Goal: Information Seeking & Learning: Learn about a topic

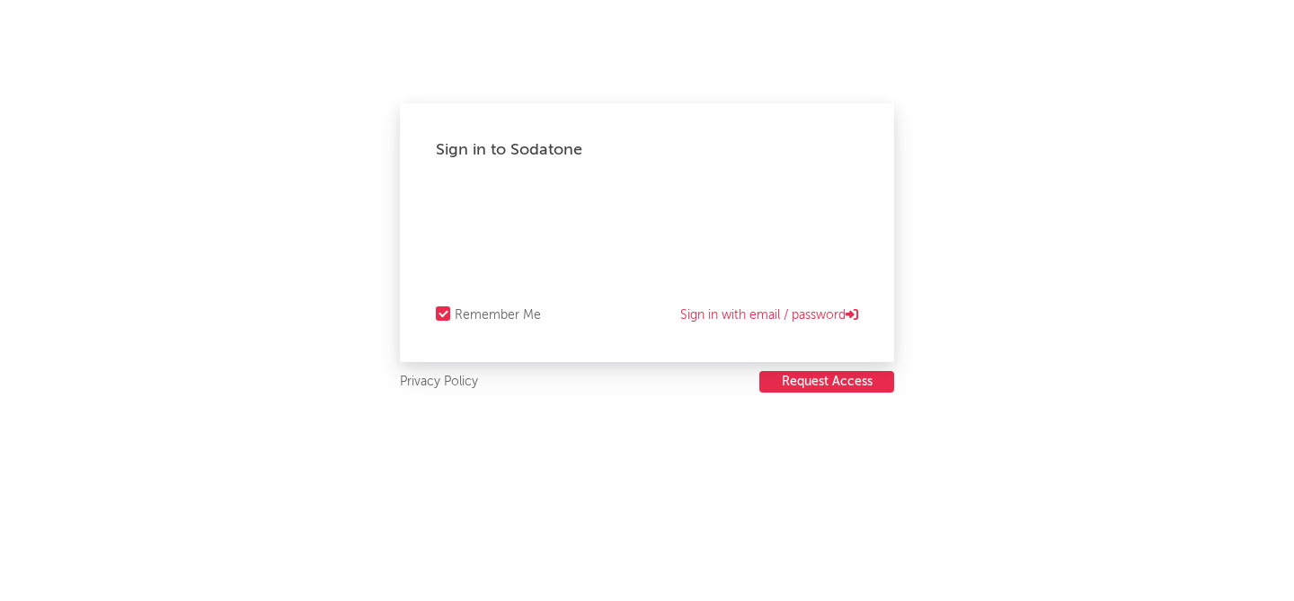
select select "recorded_music"
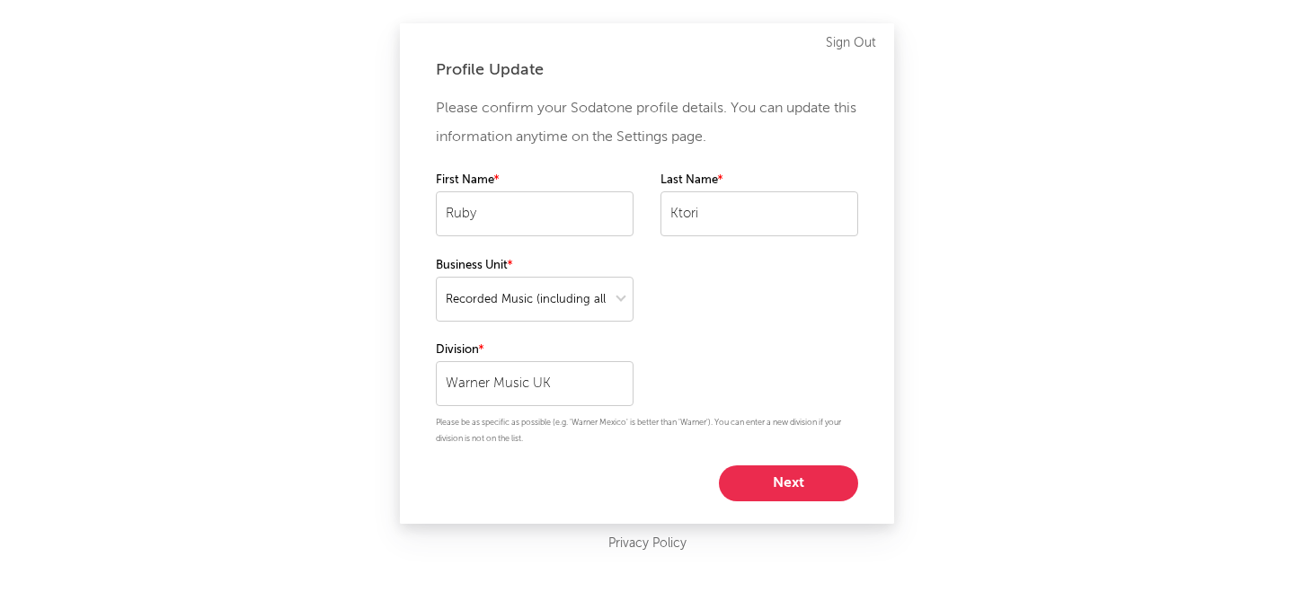
click at [779, 482] on button "Next" at bounding box center [788, 484] width 139 height 36
select select "marketing"
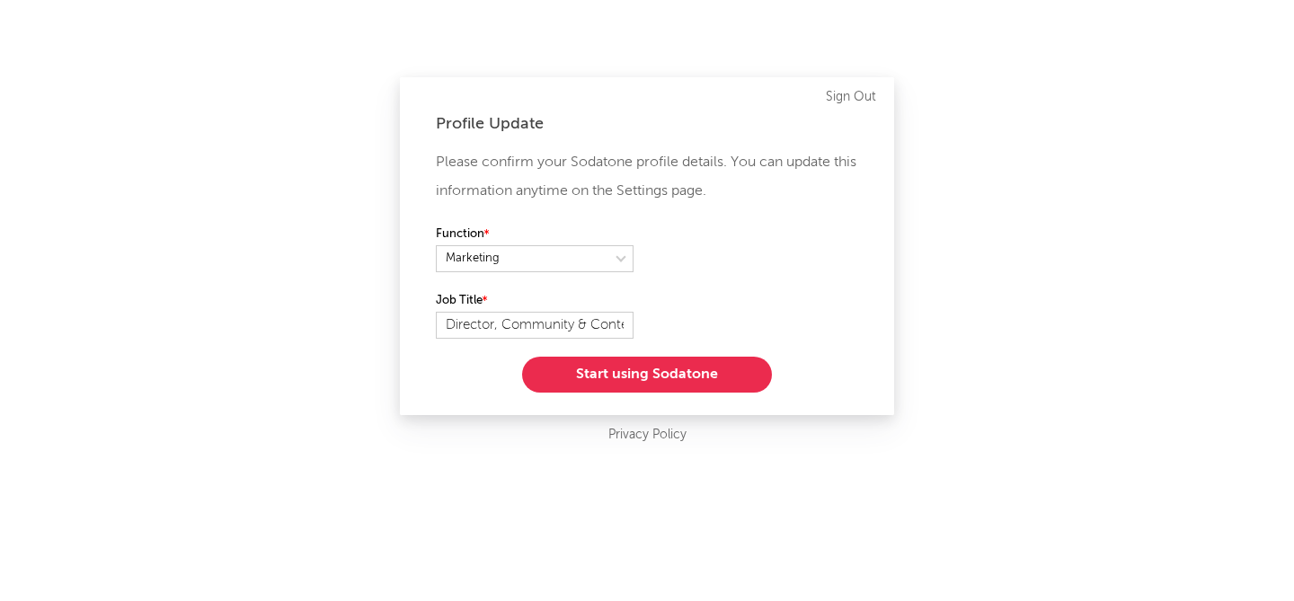
click at [725, 379] on button "Start using Sodatone" at bounding box center [647, 375] width 250 height 36
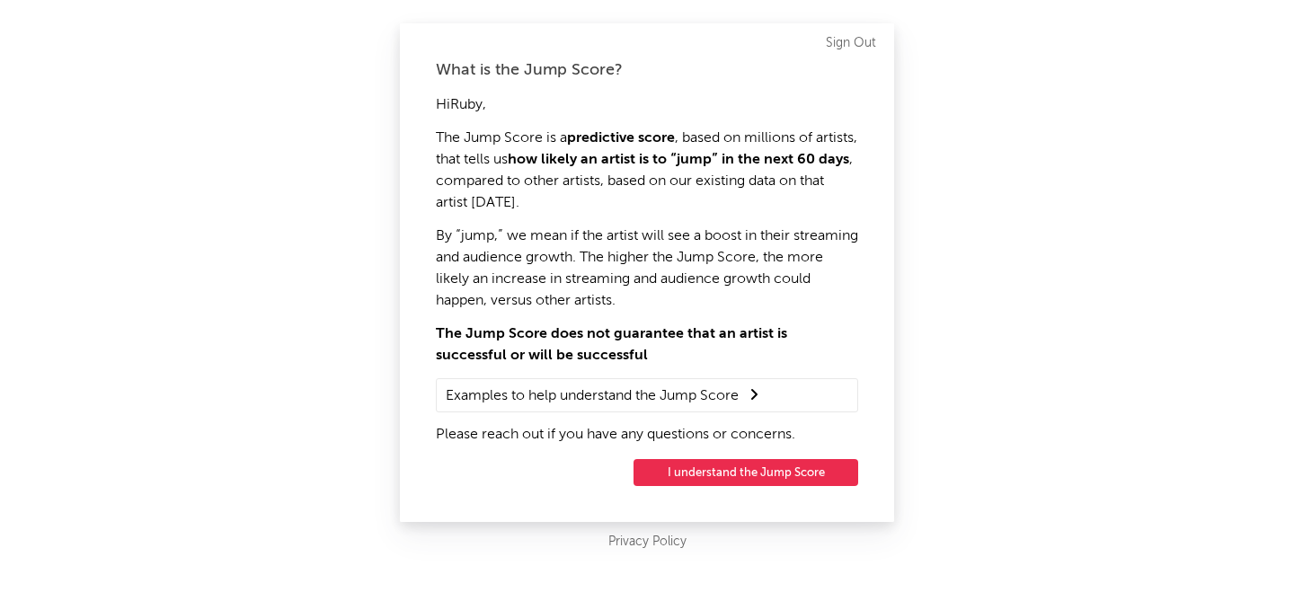
click at [692, 467] on button "I understand the Jump Score" at bounding box center [746, 472] width 225 height 27
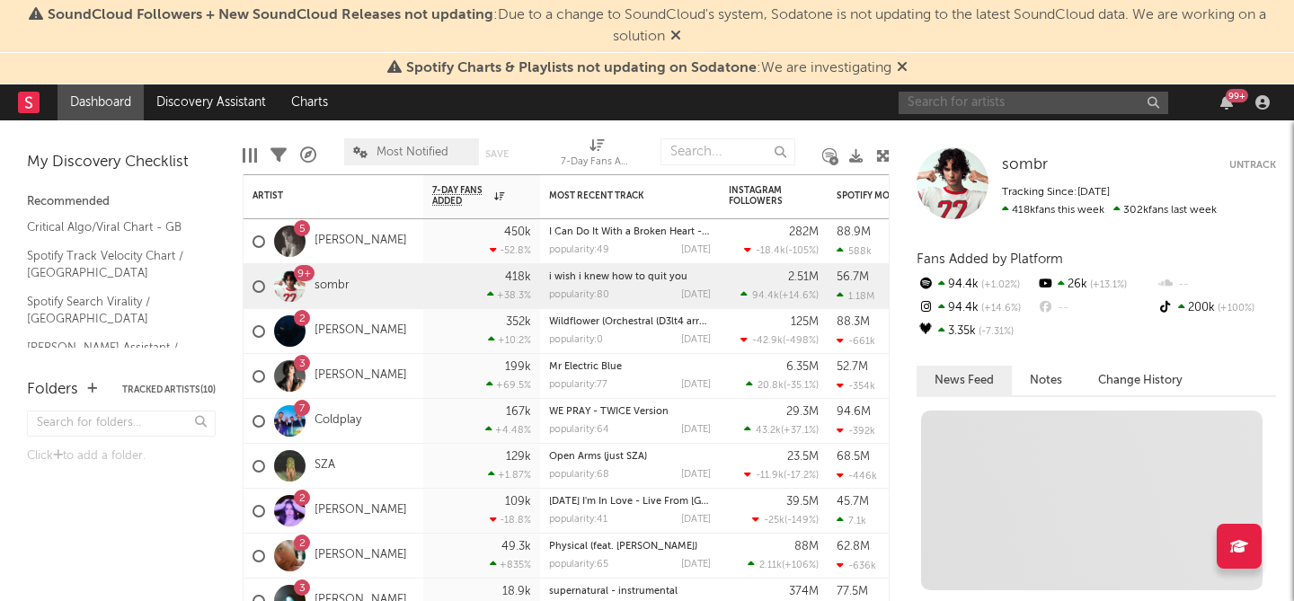
click at [928, 103] on input "text" at bounding box center [1034, 103] width 270 height 22
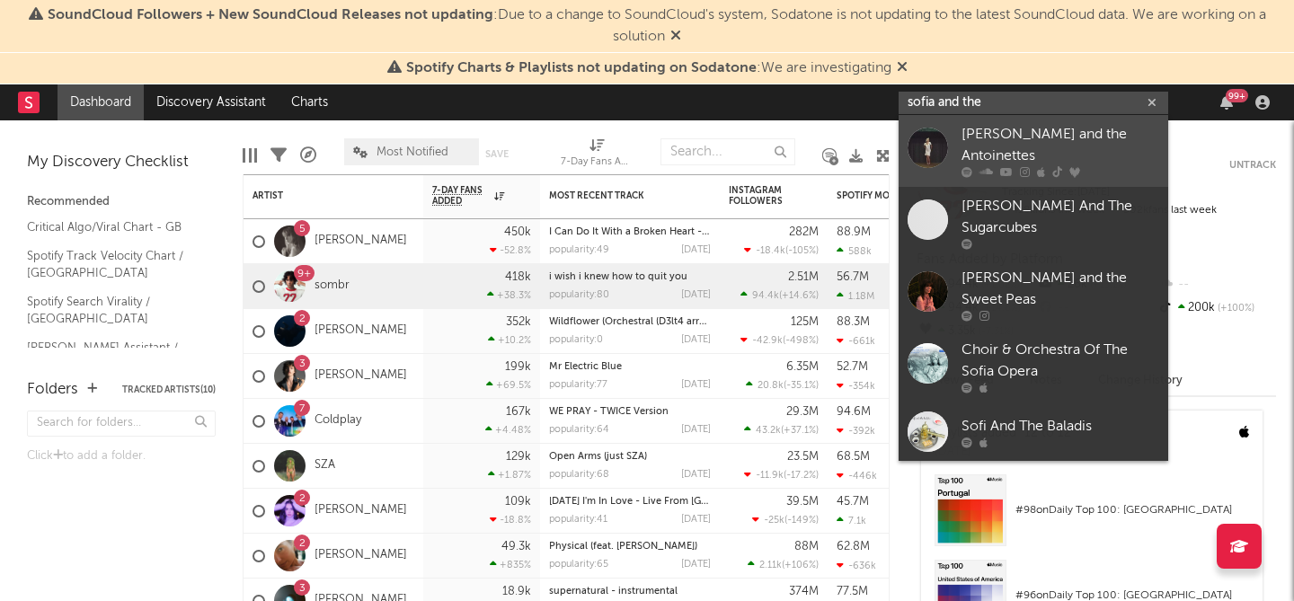
type input "sofia and the"
click at [938, 151] on div at bounding box center [928, 147] width 40 height 40
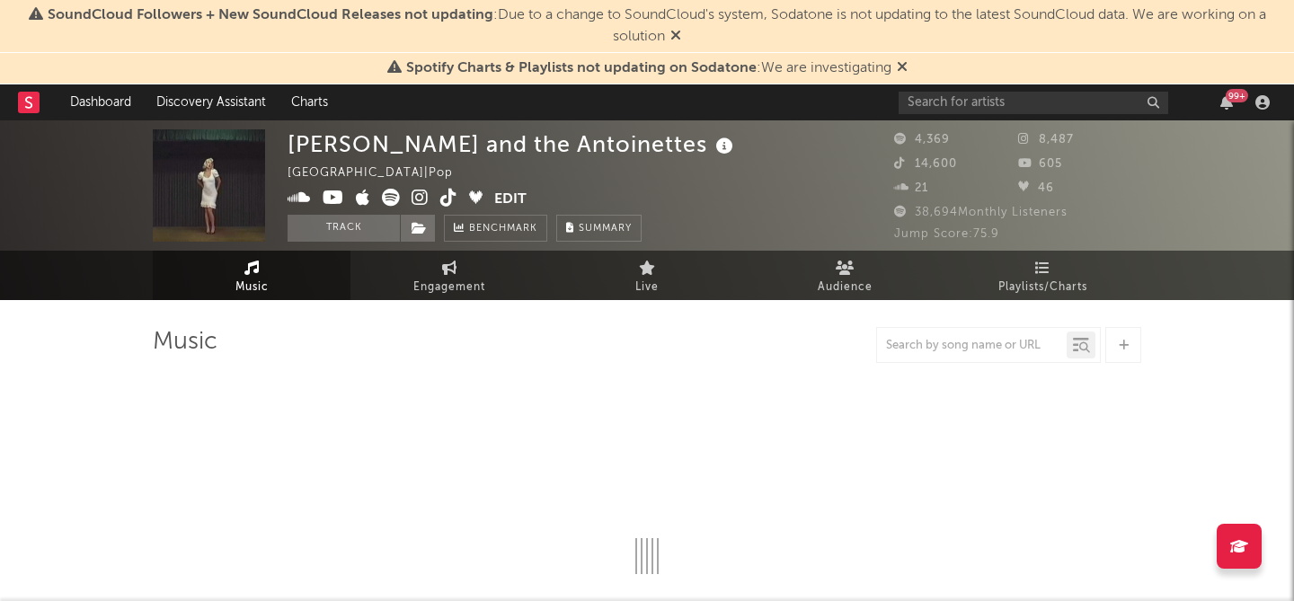
select select "6m"
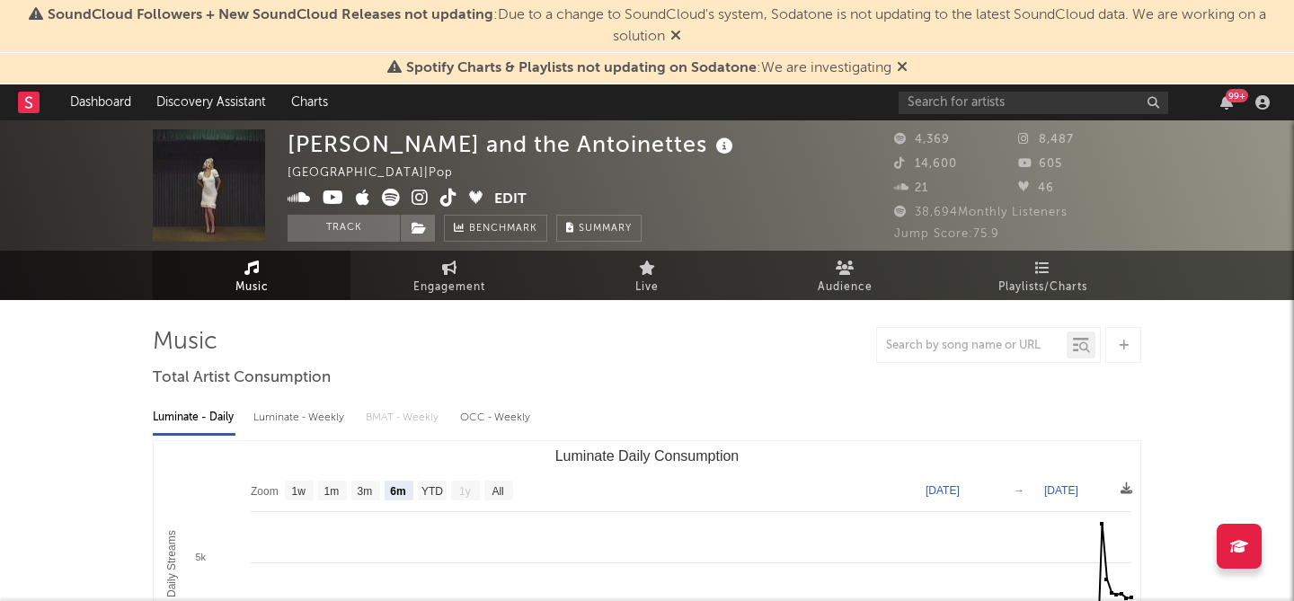
click at [898, 67] on icon at bounding box center [902, 66] width 11 height 14
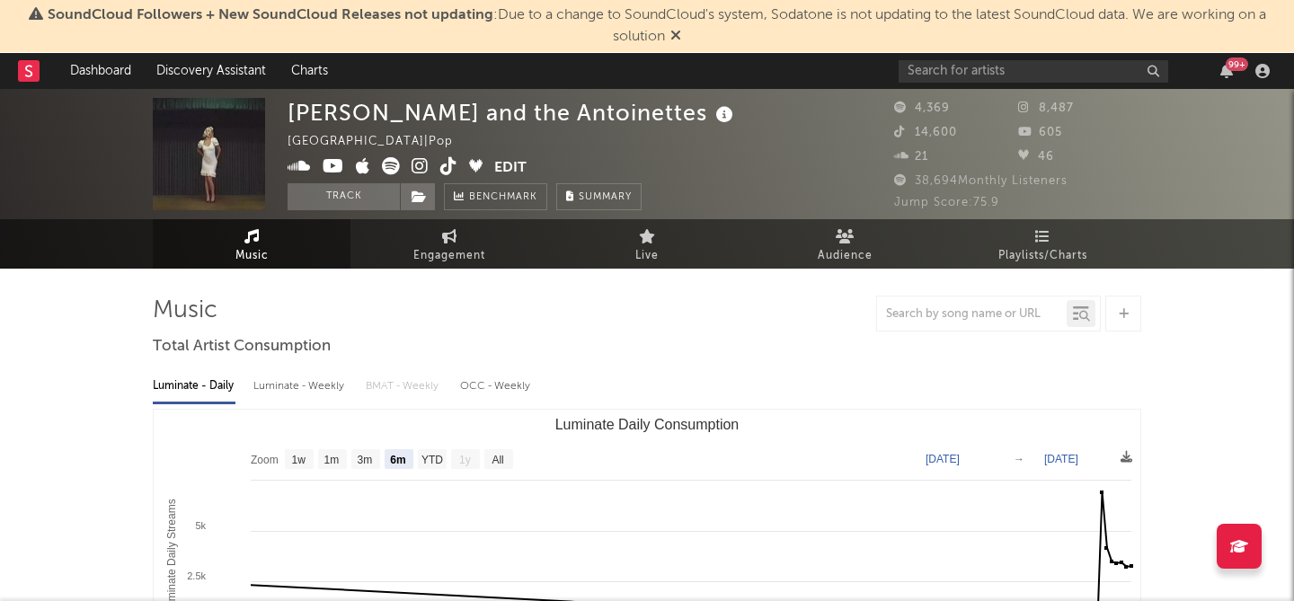
click at [679, 33] on icon at bounding box center [676, 35] width 11 height 14
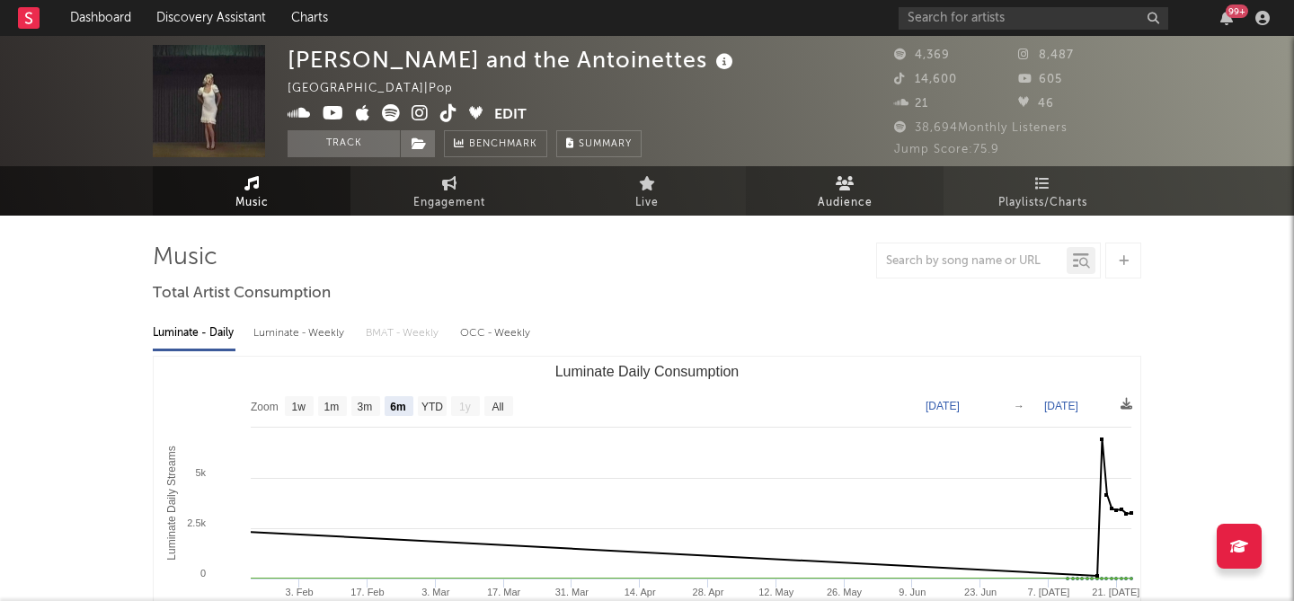
click at [827, 193] on span "Audience" at bounding box center [845, 203] width 55 height 22
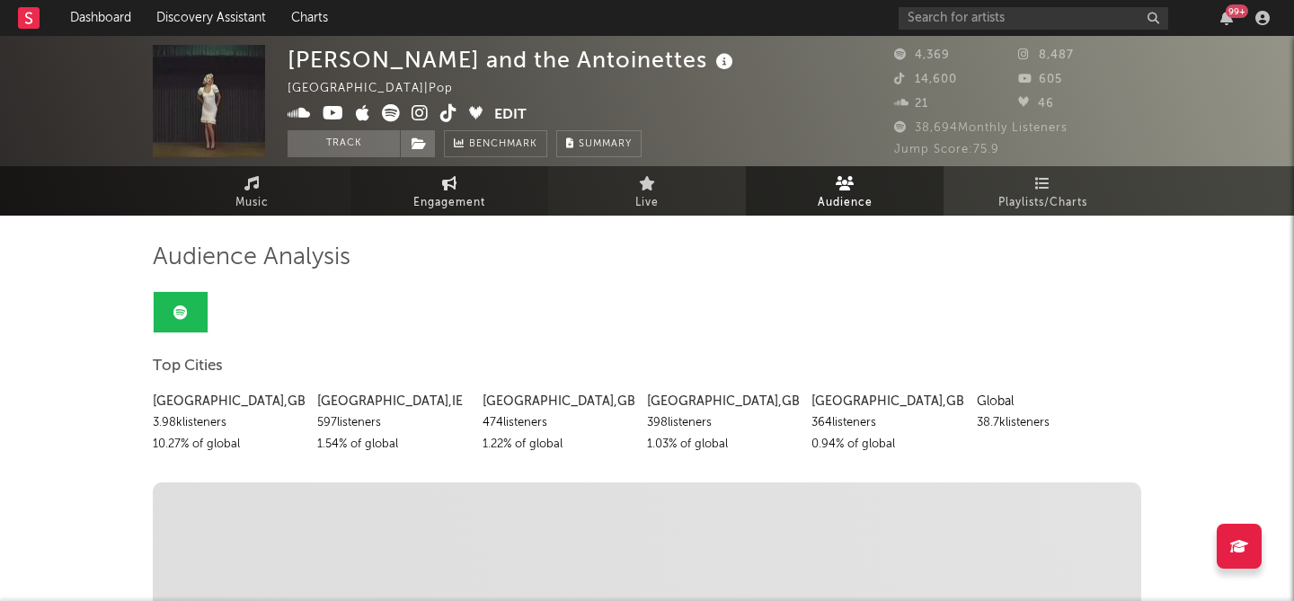
click at [453, 192] on span "Engagement" at bounding box center [450, 203] width 72 height 22
select select "1w"
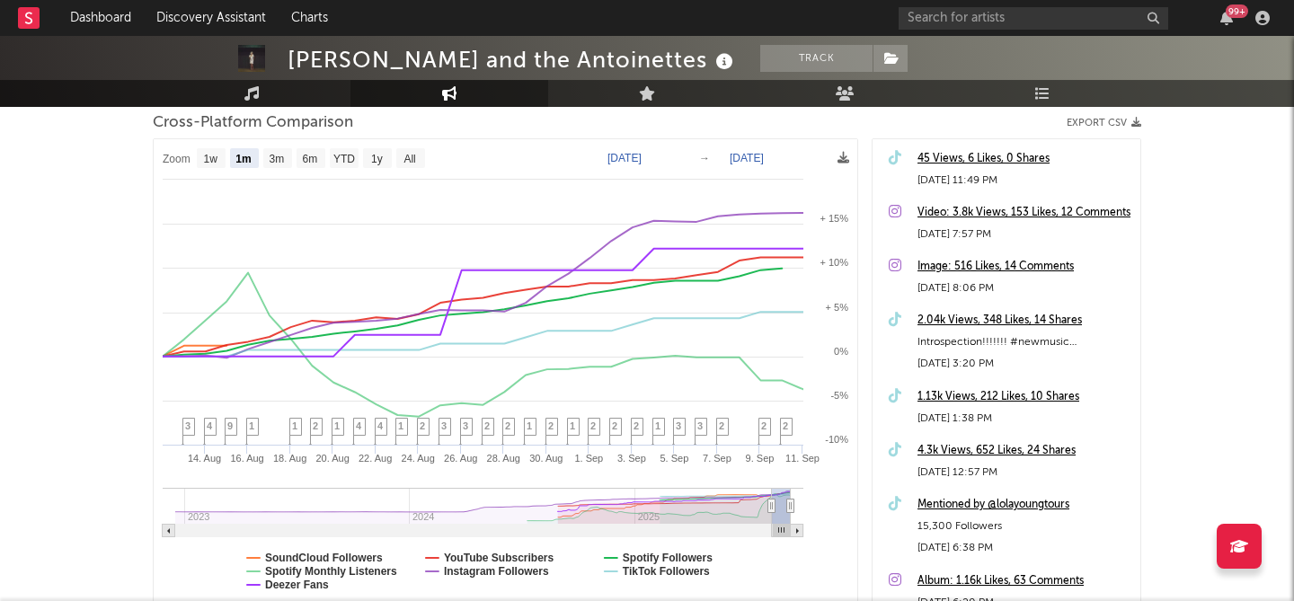
scroll to position [247, 0]
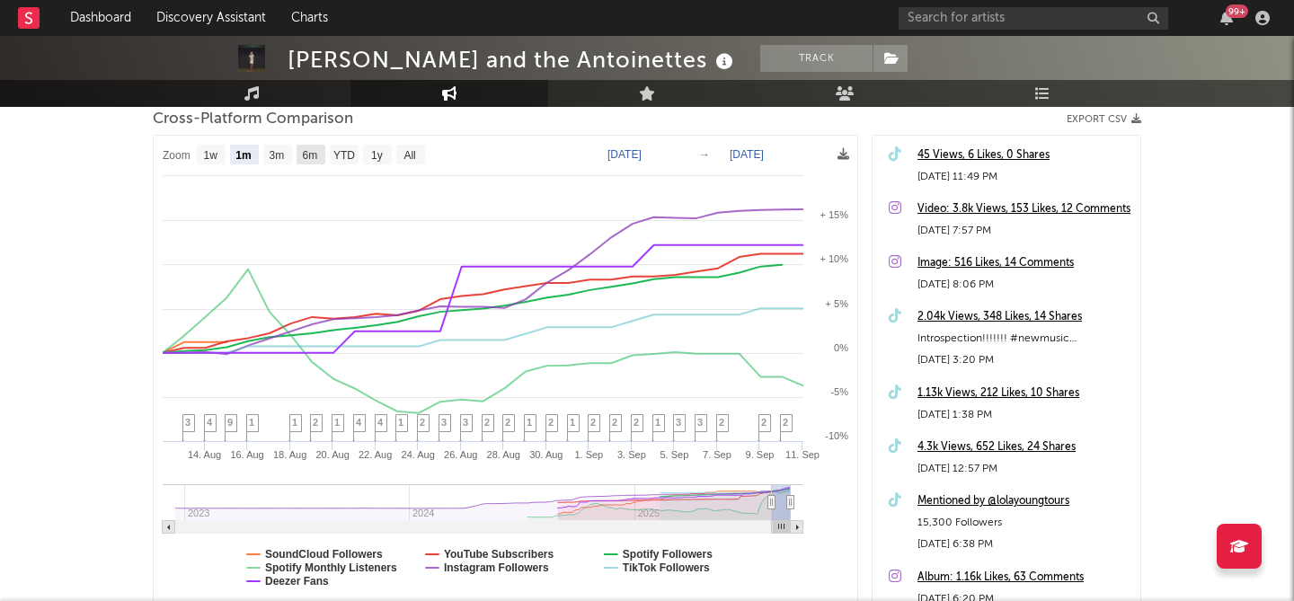
click at [303, 159] on text "6m" at bounding box center [310, 155] width 15 height 13
select select "6m"
type input "[DATE]"
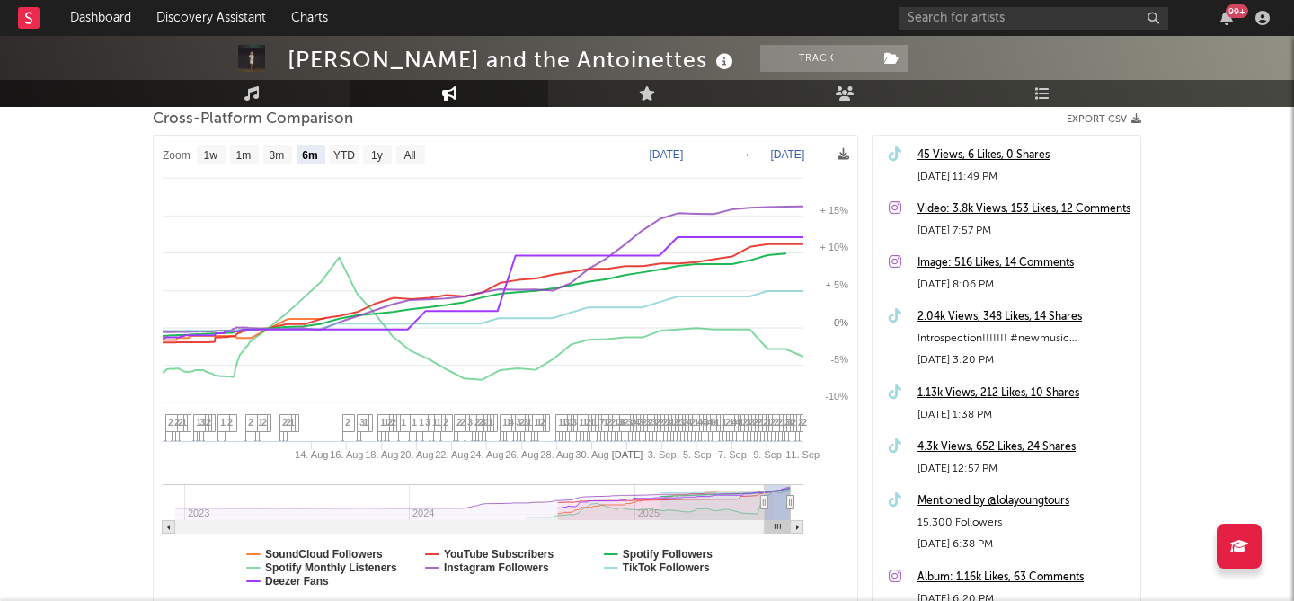
select select "6m"
